Goal: Task Accomplishment & Management: Complete application form

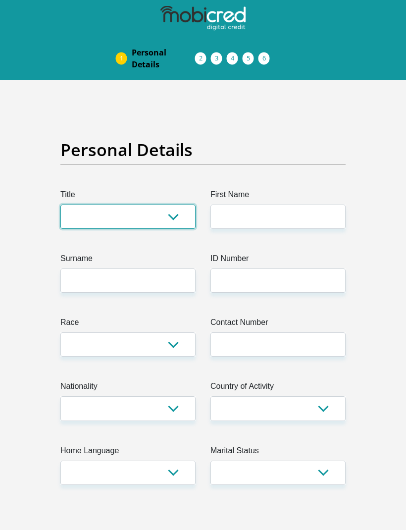
click at [90, 219] on select "Mr Ms Mrs Dr [PERSON_NAME]" at bounding box center [127, 217] width 135 height 24
select select "Ms"
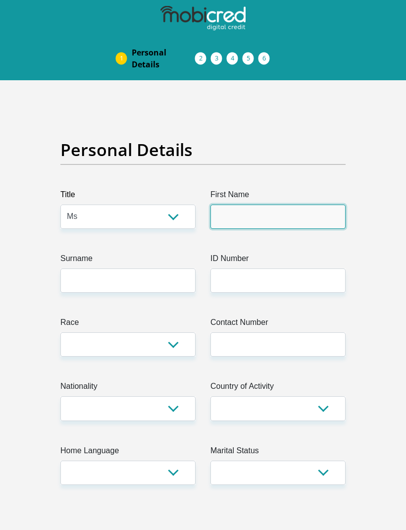
click at [324, 223] on input "First Name" at bounding box center [278, 217] width 135 height 24
type input "Bontle"
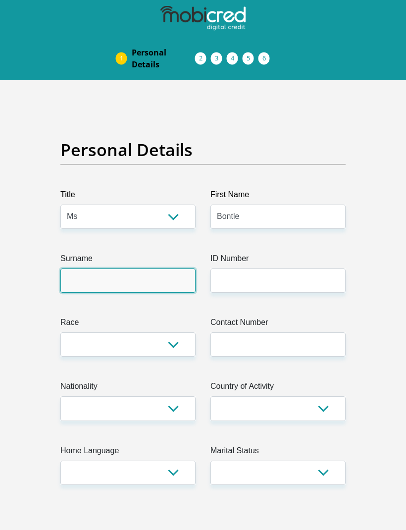
type input "Lepota"
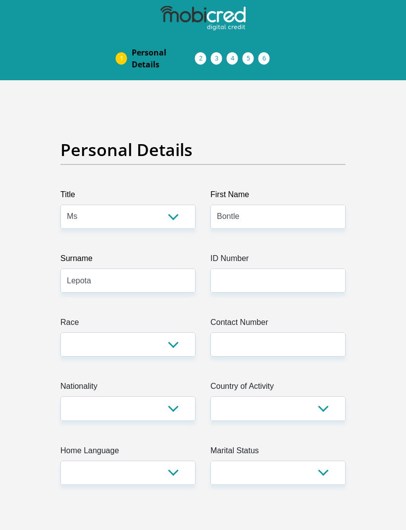
scroll to position [32, 0]
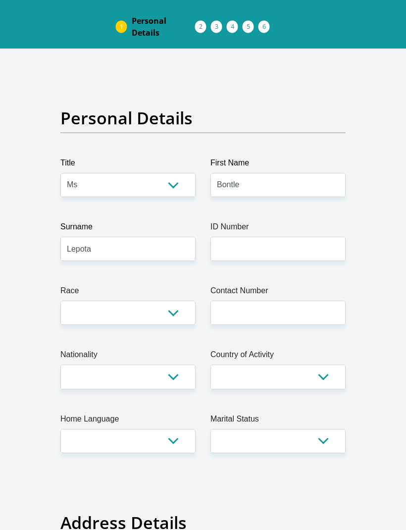
click at [165, 321] on select "Black Coloured Indian White Other" at bounding box center [127, 313] width 135 height 24
select select "1"
click at [171, 381] on select "[GEOGRAPHIC_DATA] [GEOGRAPHIC_DATA] [GEOGRAPHIC_DATA] [GEOGRAPHIC_DATA] [GEOGRA…" at bounding box center [127, 377] width 135 height 24
select select "ZAF"
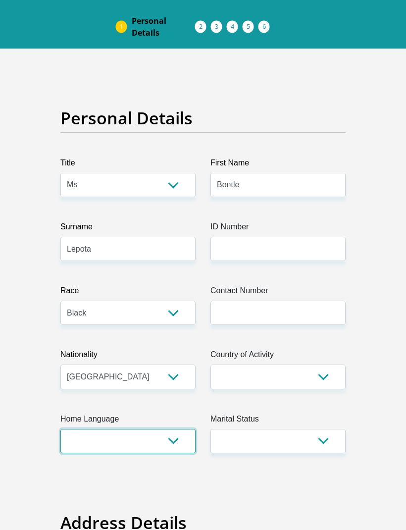
click at [165, 438] on select "Afrikaans English Sepedi South Ndebele Southern Sotho Swati Tsonga Tswana Venda…" at bounding box center [127, 441] width 135 height 24
select select "eng"
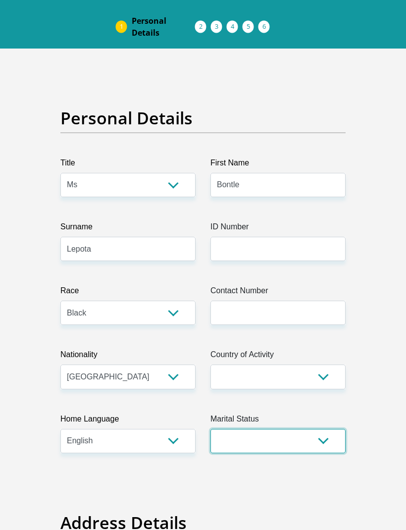
click at [316, 435] on select "Married ANC Single Divorced Widowed Married COP or Customary Law" at bounding box center [278, 441] width 135 height 24
select select "2"
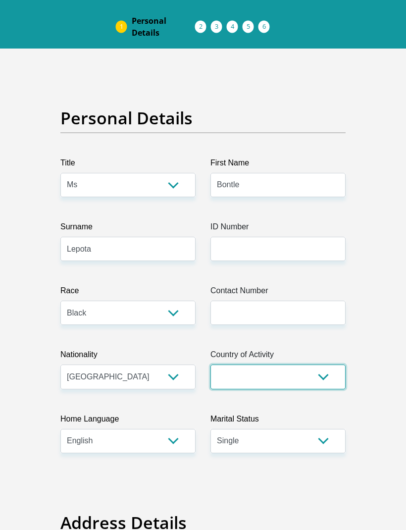
click at [329, 376] on select "[GEOGRAPHIC_DATA] [GEOGRAPHIC_DATA] [GEOGRAPHIC_DATA] [GEOGRAPHIC_DATA] [GEOGRA…" at bounding box center [278, 377] width 135 height 24
select select "ZAF"
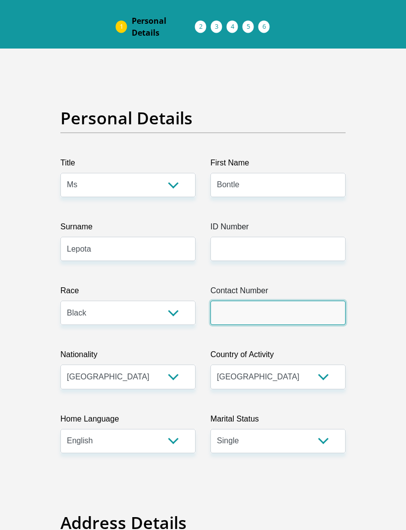
click at [326, 301] on input "Contact Number" at bounding box center [278, 313] width 135 height 24
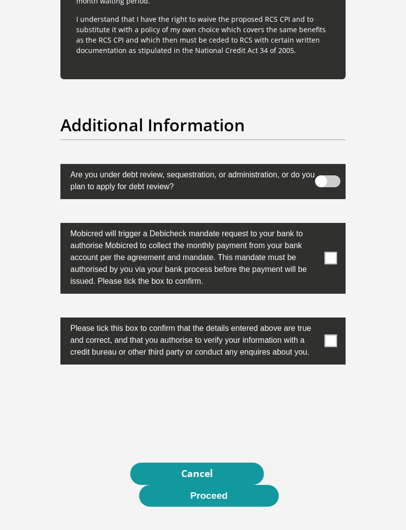
scroll to position [3399, 0]
